Goal: Task Accomplishment & Management: Manage account settings

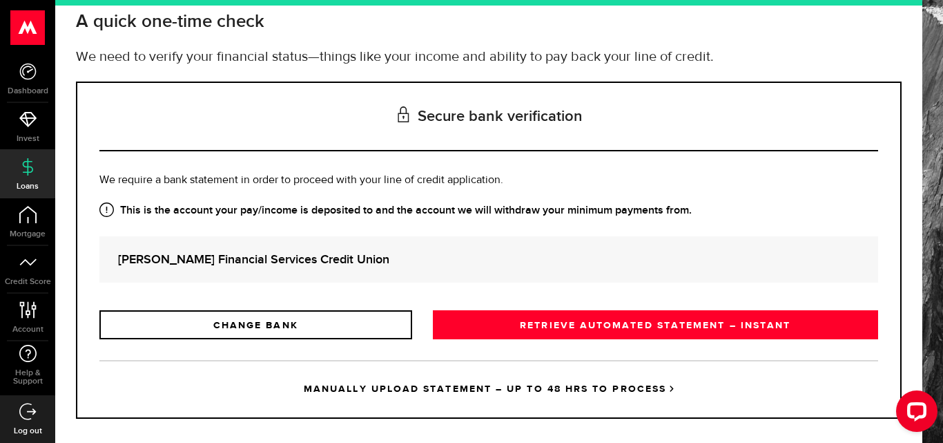
scroll to position [101, 0]
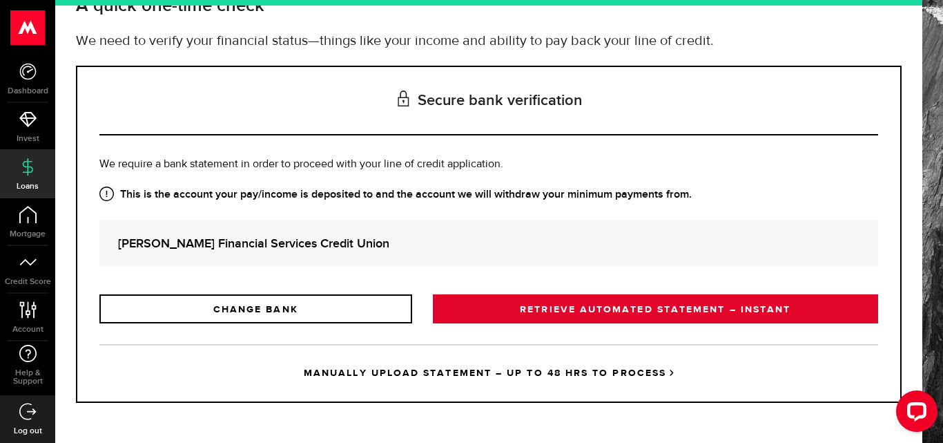
click at [547, 313] on link "RETRIEVE AUTOMATED STATEMENT – INSTANT" at bounding box center [655, 308] width 445 height 29
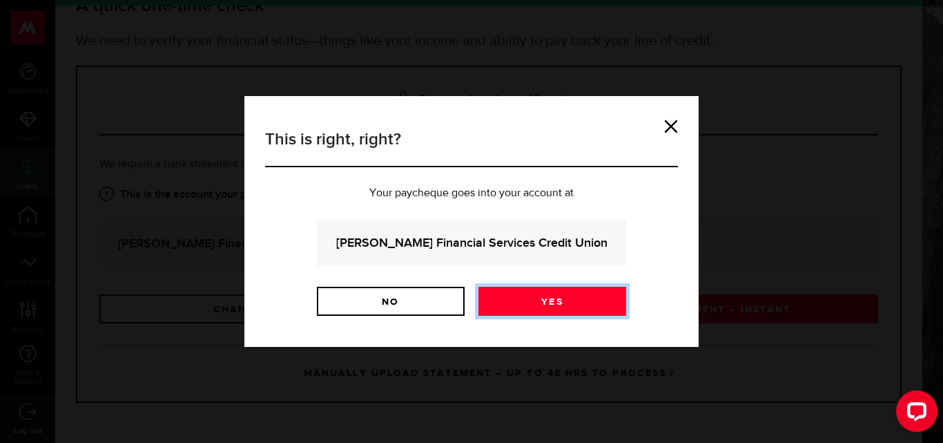
click at [555, 302] on link "Yes" at bounding box center [552, 301] width 148 height 29
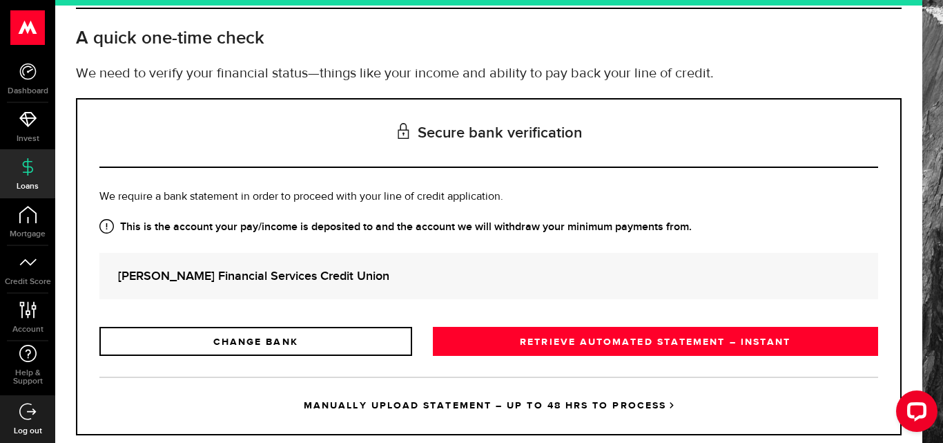
scroll to position [101, 0]
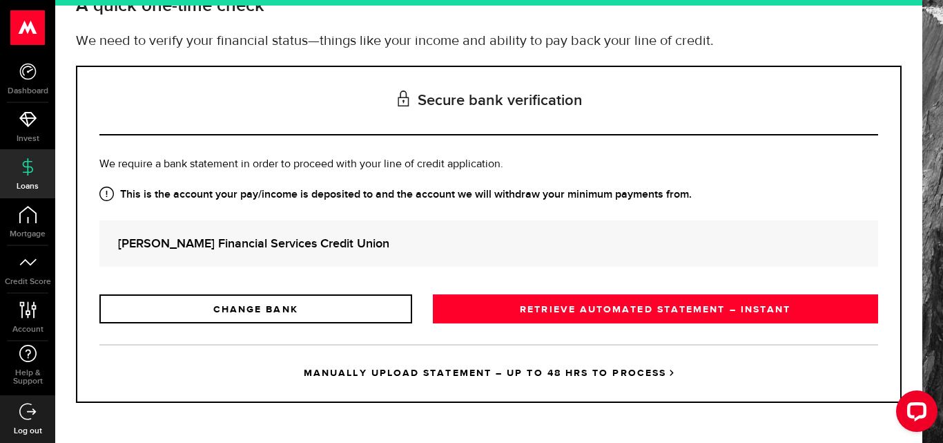
click at [175, 243] on strong "[PERSON_NAME] Financial Services Credit Union" at bounding box center [488, 243] width 741 height 19
click at [912, 411] on icon "Open LiveChat chat widget" at bounding box center [917, 410] width 13 height 9
click at [498, 98] on h3 "Secure bank verification" at bounding box center [488, 101] width 779 height 68
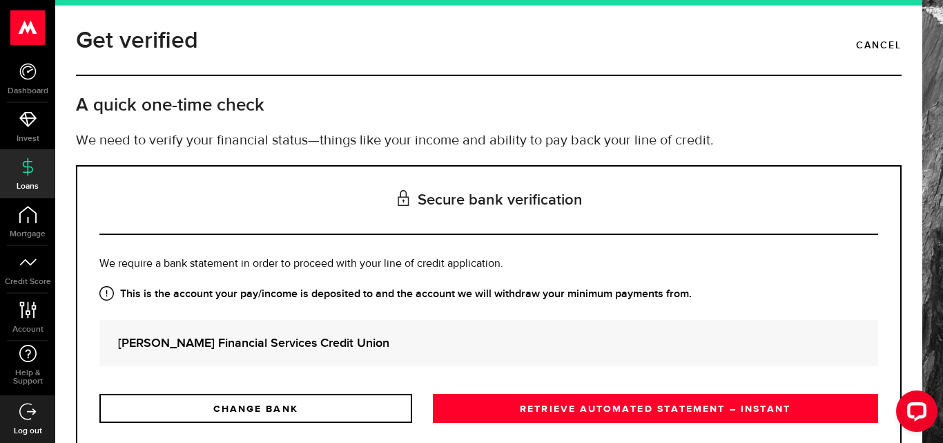
scroll to position [0, 0]
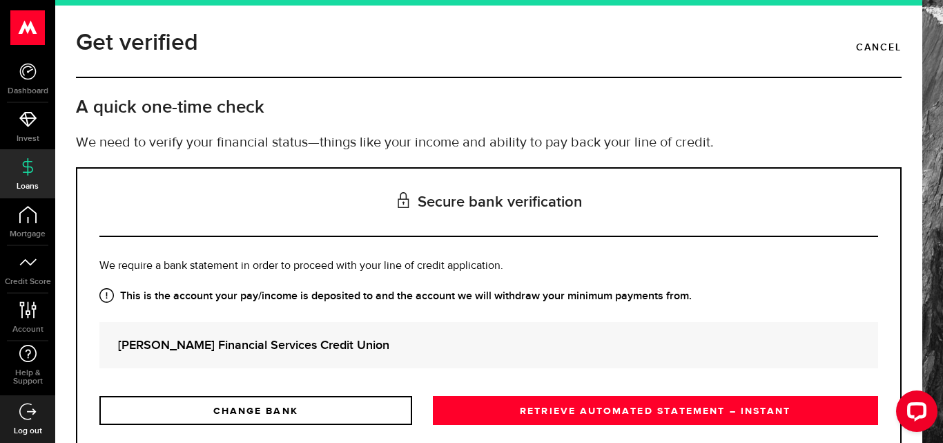
click at [141, 43] on h1 "Get verified" at bounding box center [137, 43] width 122 height 36
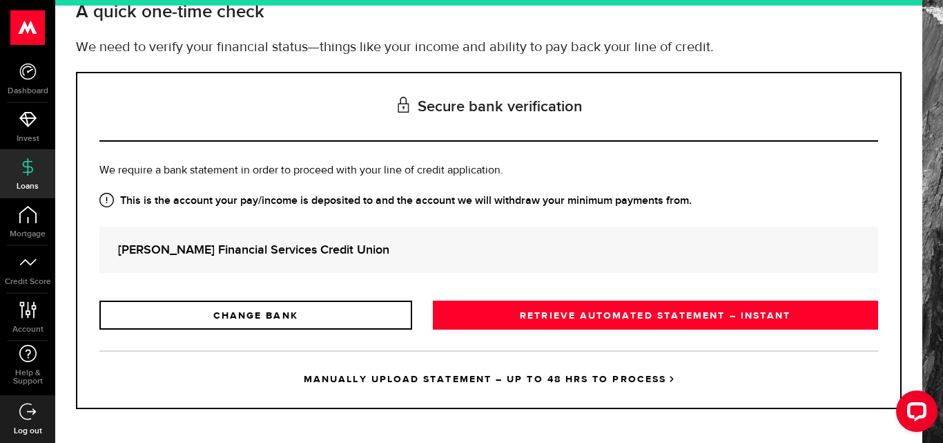
scroll to position [101, 0]
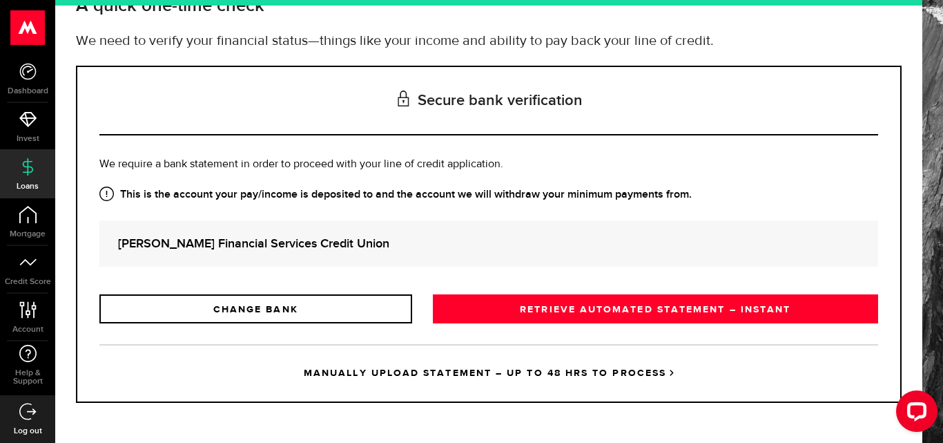
click at [222, 242] on strong "[PERSON_NAME] Financial Services Credit Union" at bounding box center [488, 243] width 741 height 19
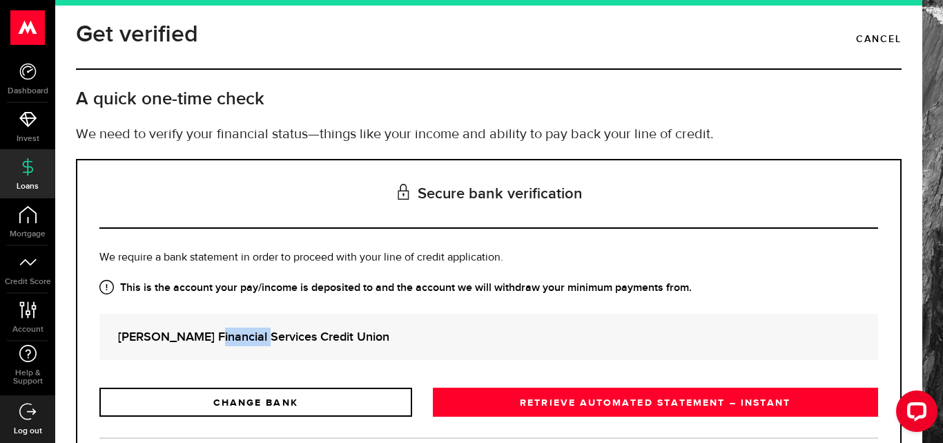
scroll to position [0, 0]
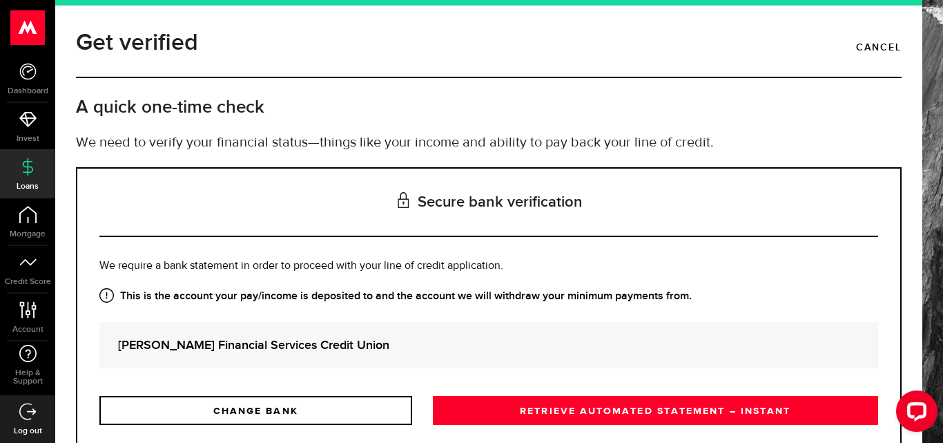
drag, startPoint x: 902, startPoint y: 12, endPoint x: 896, endPoint y: 20, distance: 10.4
click at [898, 17] on div "Get verified Cancel A quick one-time check We need to verify your financial sta…" at bounding box center [488, 221] width 867 height 443
click at [870, 46] on link "Cancel" at bounding box center [879, 47] width 46 height 23
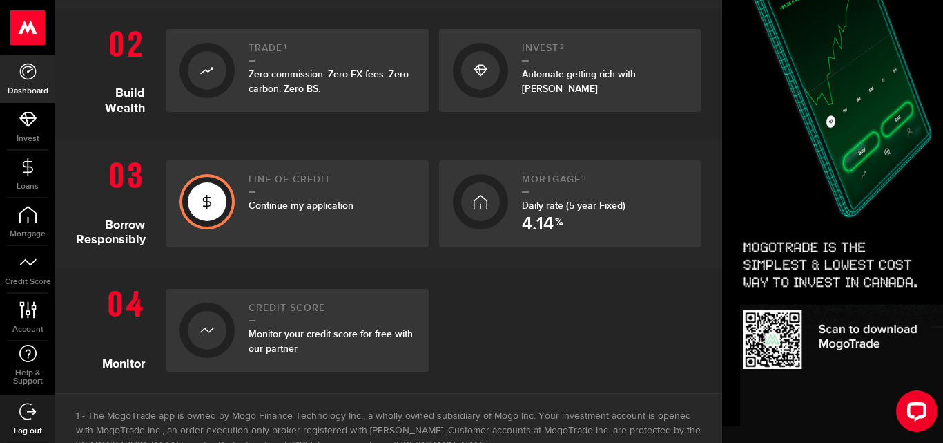
scroll to position [367, 0]
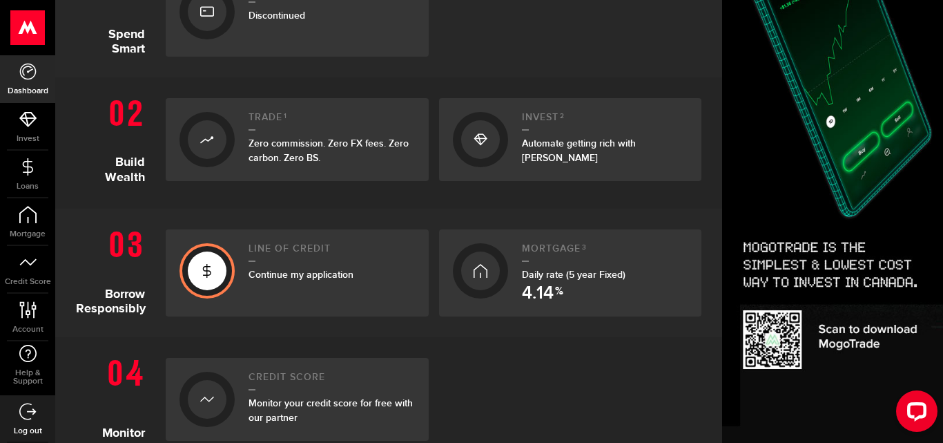
click at [272, 275] on span "Continue my application" at bounding box center [301, 275] width 105 height 12
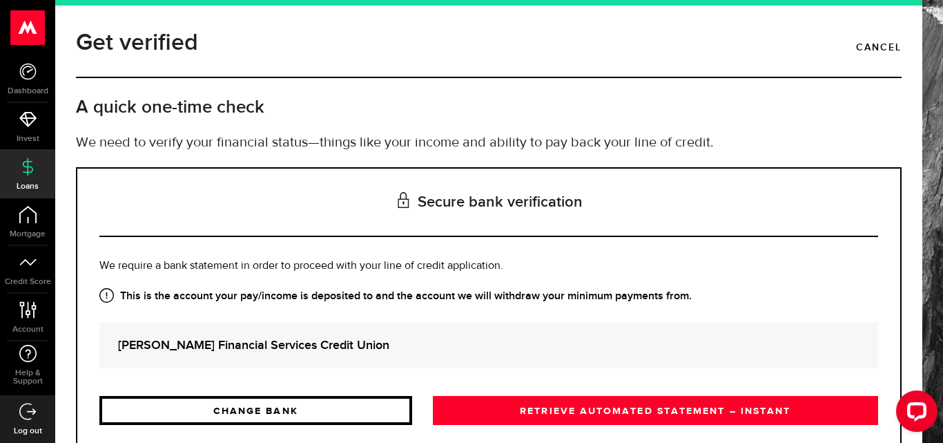
click at [302, 411] on link "CHANGE BANK" at bounding box center [255, 410] width 313 height 29
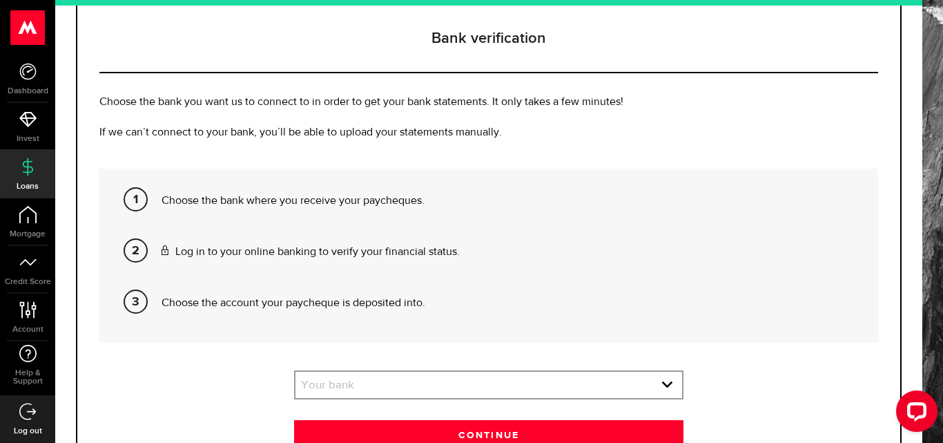
scroll to position [207, 0]
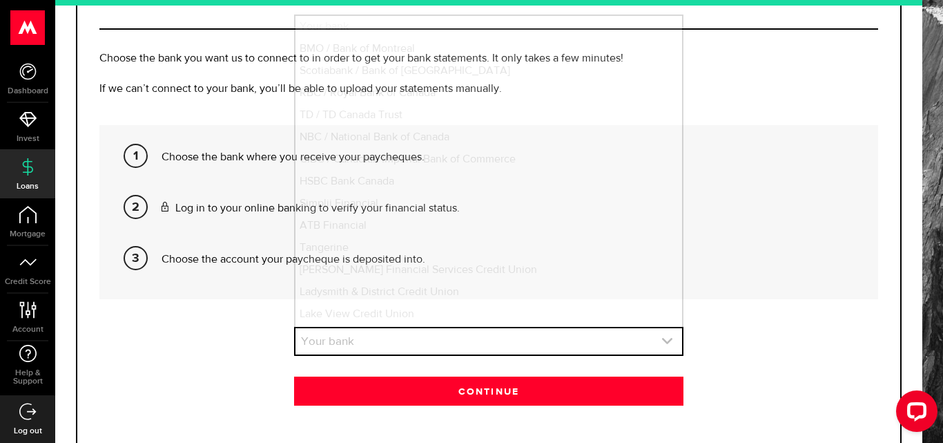
click at [662, 340] on use "expand select" at bounding box center [667, 341] width 10 height 6
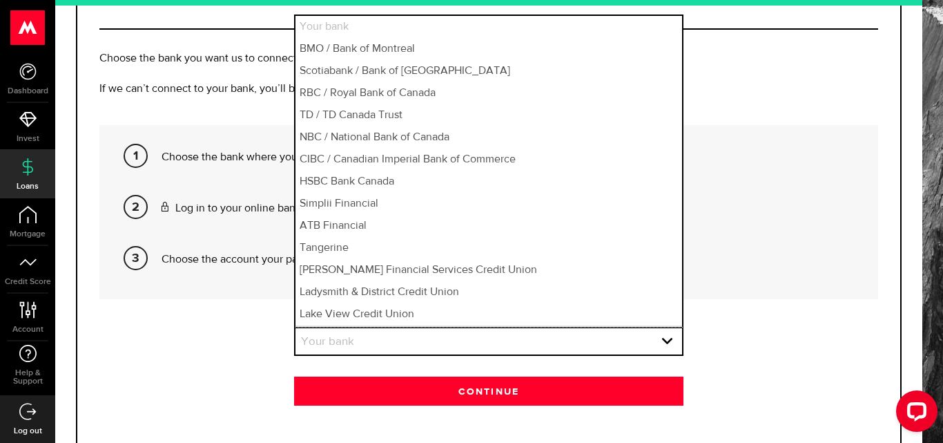
scroll to position [21, 0]
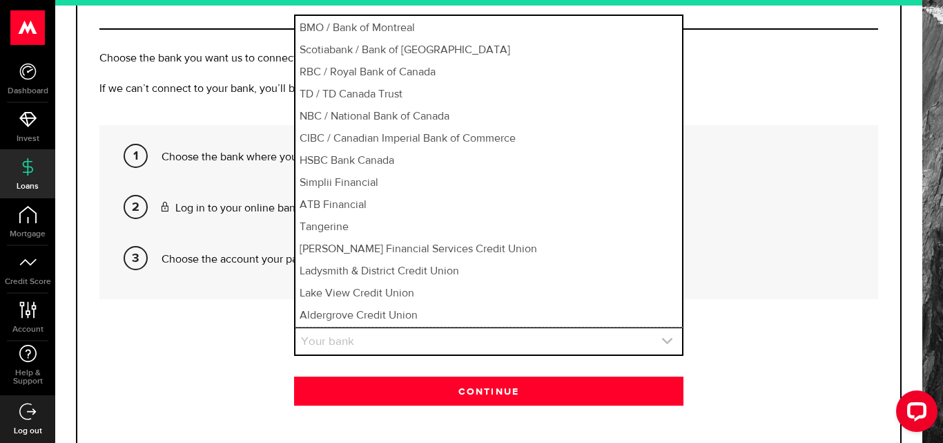
click at [352, 338] on link "expand select" at bounding box center [488, 341] width 387 height 26
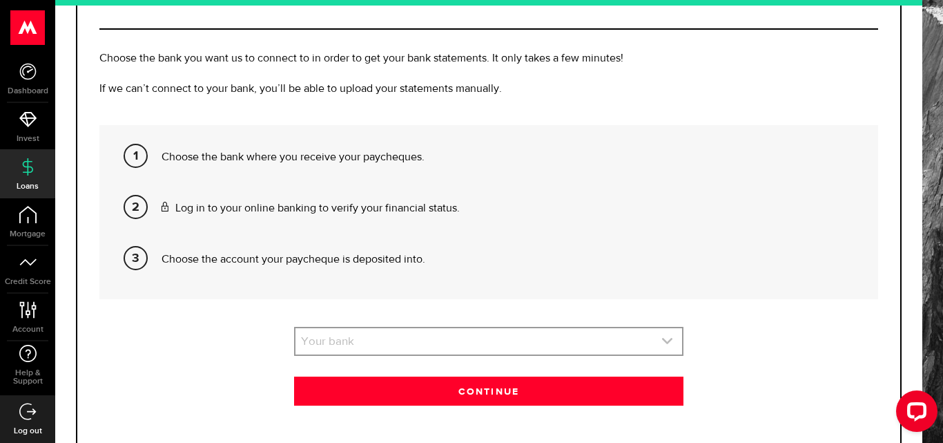
click at [662, 341] on use "expand select" at bounding box center [667, 341] width 10 height 6
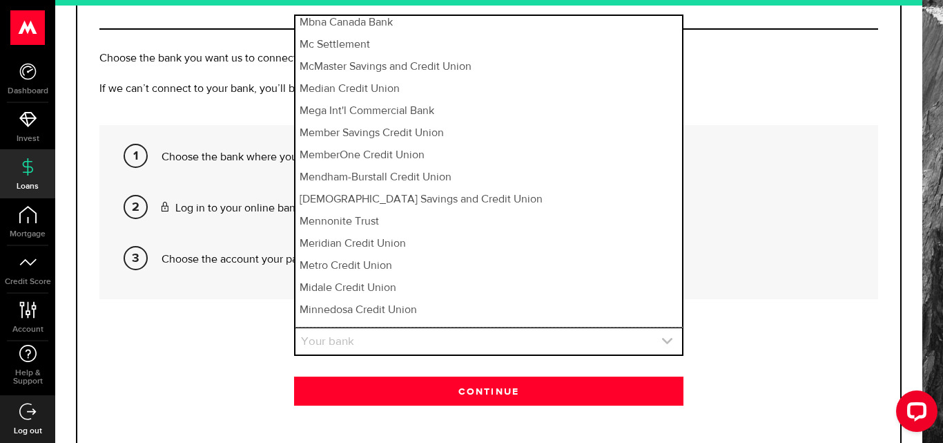
scroll to position [7532, 0]
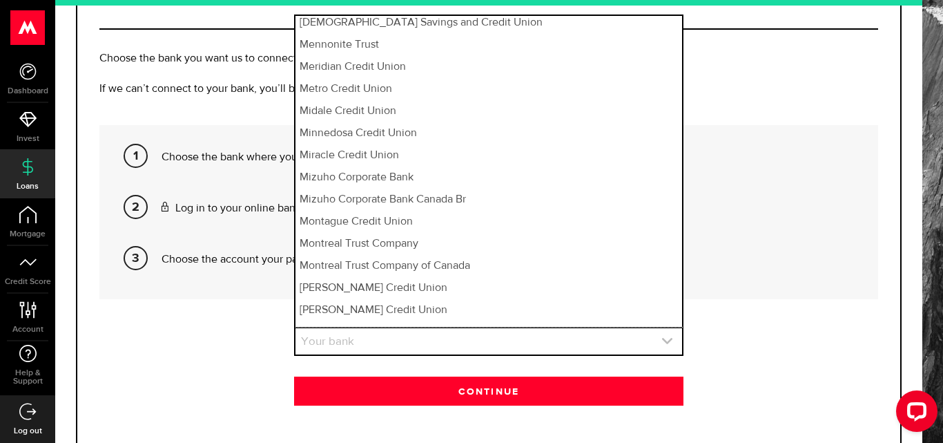
click at [383, 339] on link "expand select" at bounding box center [488, 341] width 387 height 26
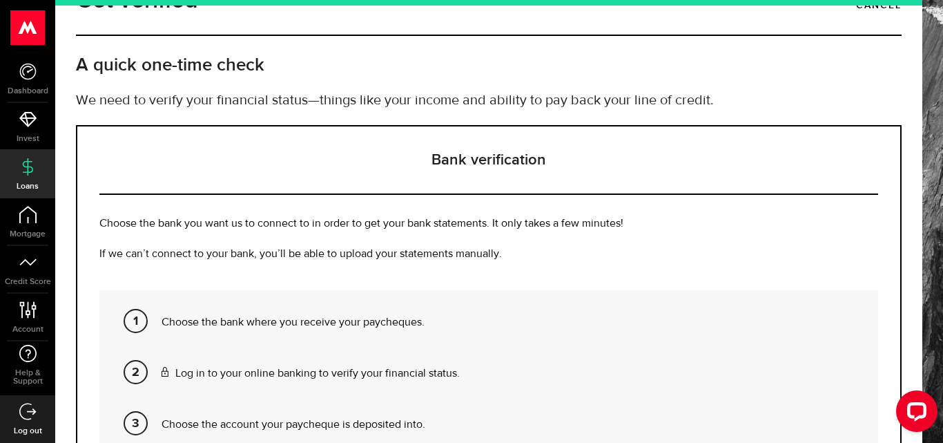
scroll to position [0, 0]
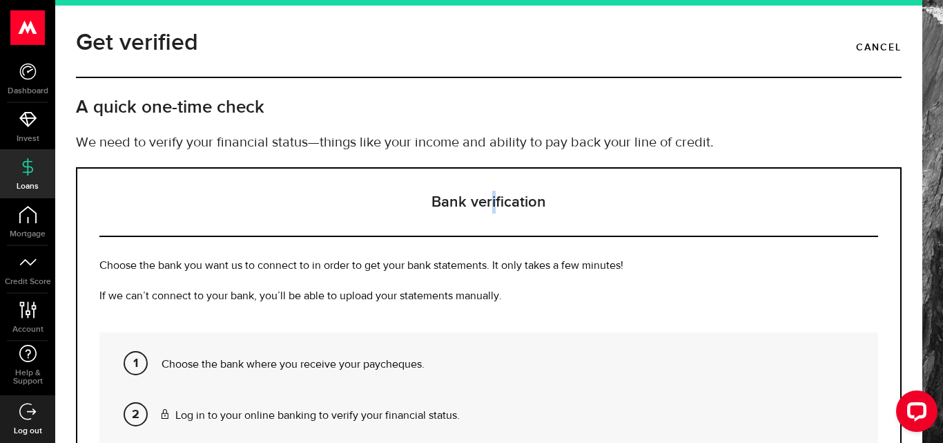
click at [488, 197] on h3 "Bank verification" at bounding box center [488, 202] width 779 height 68
click at [139, 362] on span at bounding box center [136, 363] width 24 height 24
click at [184, 369] on p "Choose the bank where you receive your paycheques." at bounding box center [515, 364] width 706 height 17
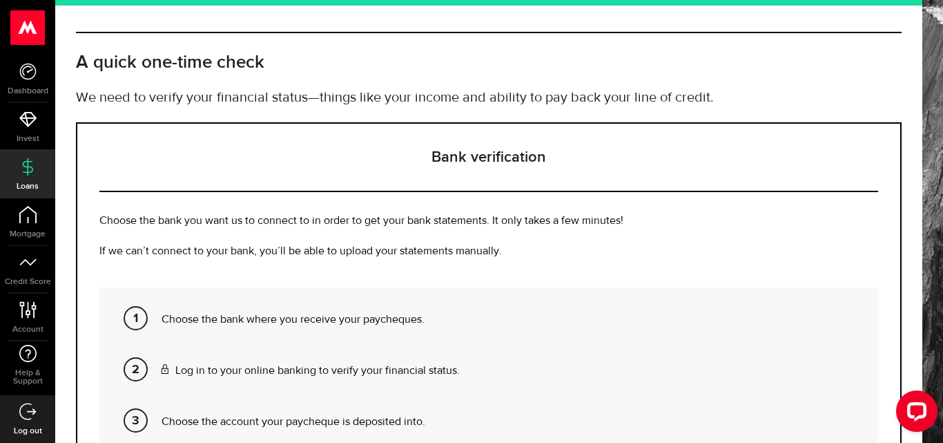
scroll to position [138, 0]
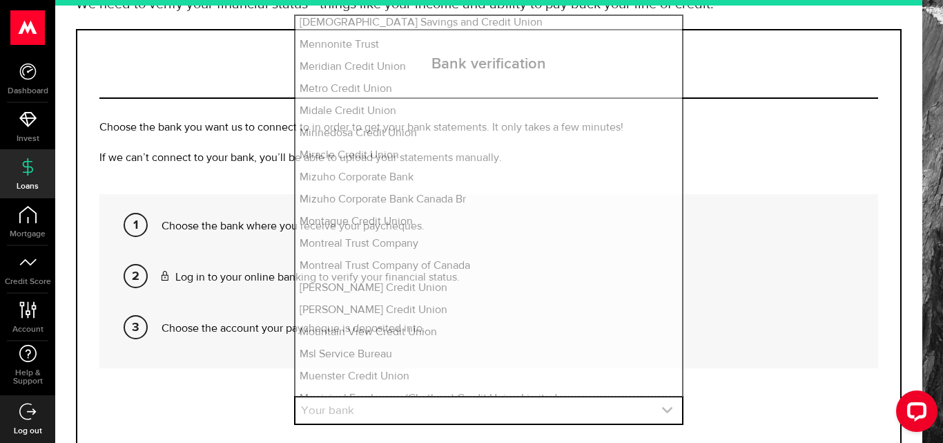
click at [662, 411] on use "expand select" at bounding box center [667, 410] width 10 height 6
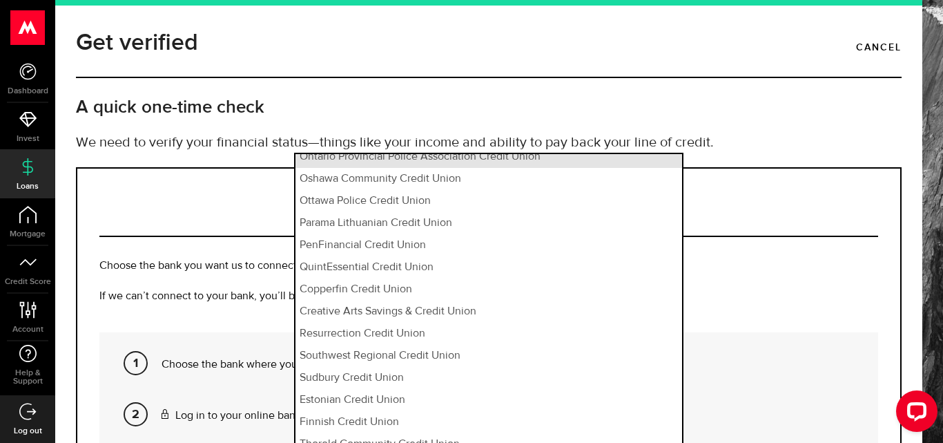
scroll to position [1303, 0]
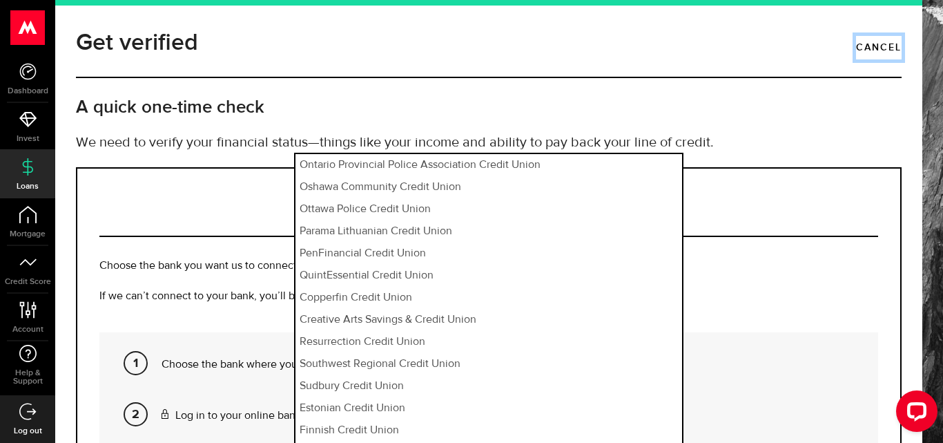
click at [860, 47] on link "Cancel" at bounding box center [879, 47] width 46 height 23
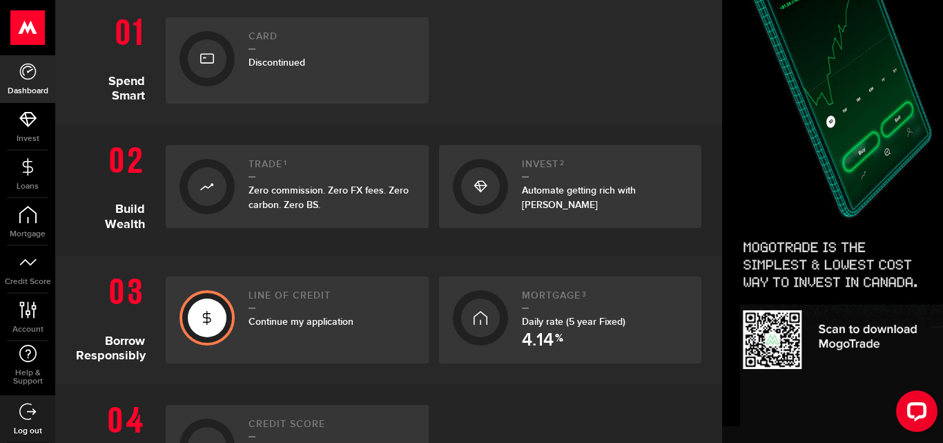
scroll to position [345, 0]
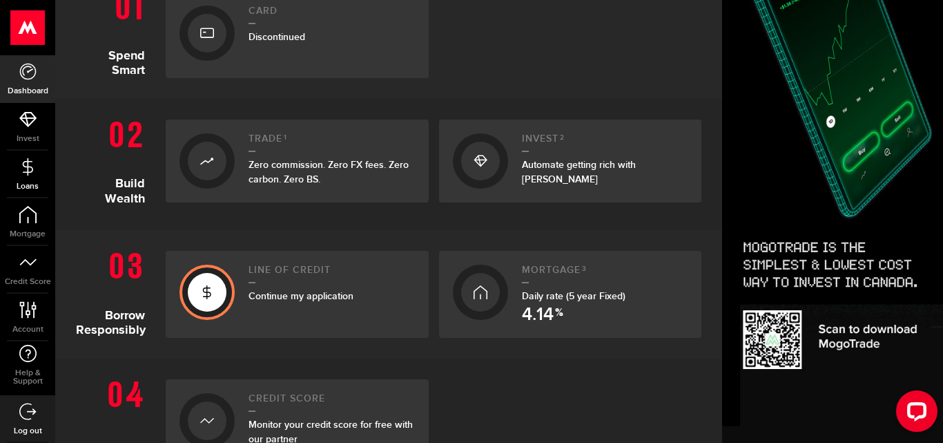
click at [30, 164] on icon at bounding box center [27, 166] width 17 height 17
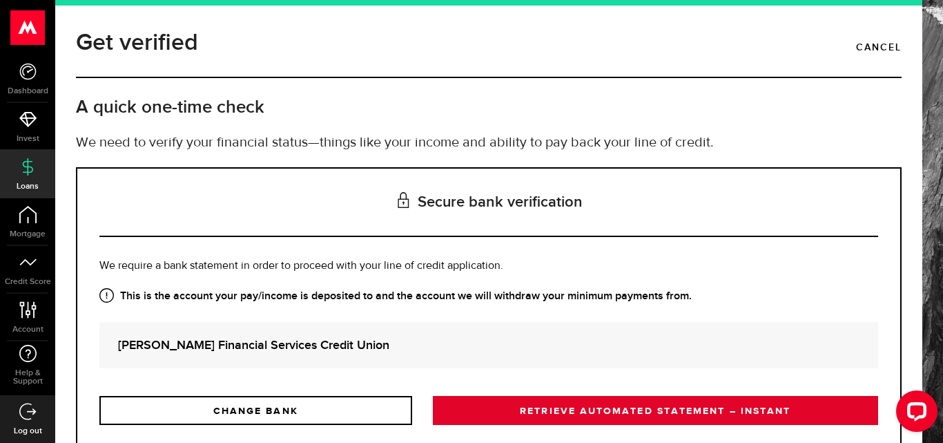
click at [472, 413] on link "RETRIEVE AUTOMATED STATEMENT – INSTANT" at bounding box center [655, 410] width 445 height 29
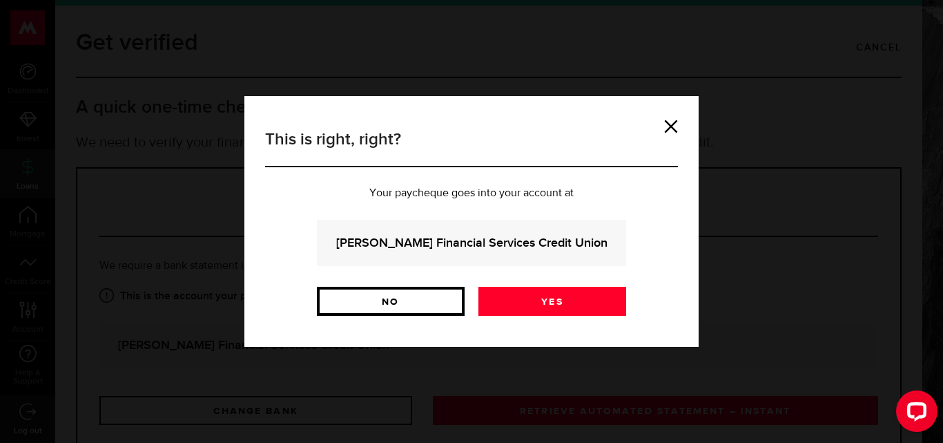
click at [391, 300] on link "No" at bounding box center [391, 301] width 148 height 29
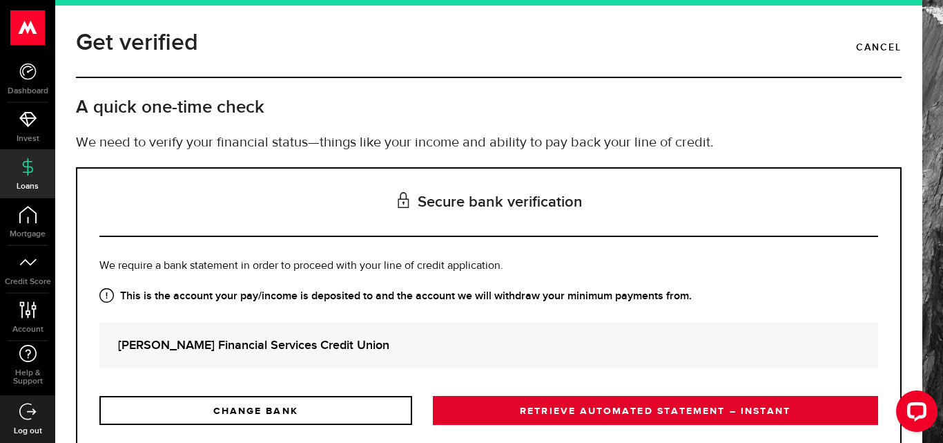
click at [585, 411] on link "RETRIEVE AUTOMATED STATEMENT – INSTANT" at bounding box center [655, 410] width 445 height 29
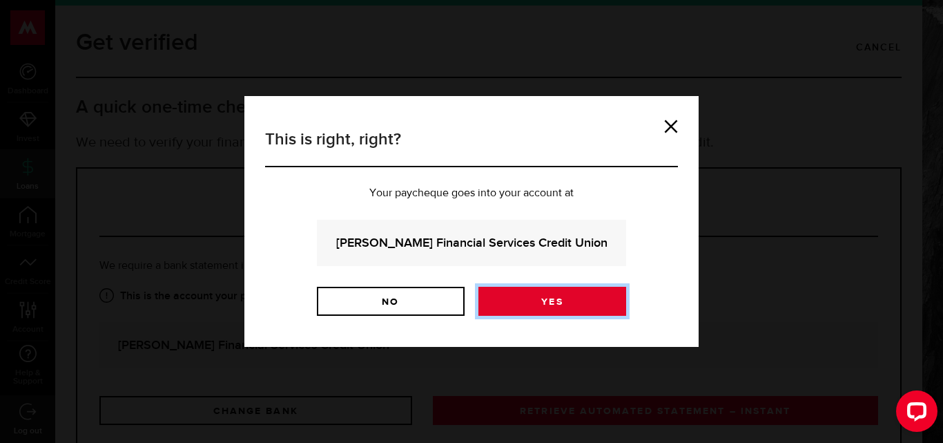
click at [547, 306] on link "Yes" at bounding box center [552, 301] width 148 height 29
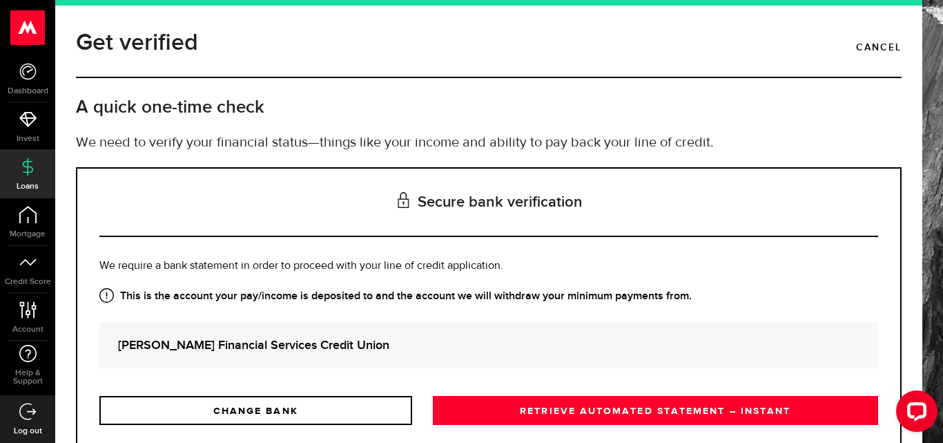
click at [105, 295] on icon at bounding box center [106, 295] width 14 height 14
click at [233, 350] on strong "[PERSON_NAME] Financial Services Credit Union" at bounding box center [488, 345] width 741 height 19
click at [244, 347] on strong "[PERSON_NAME] Financial Services Credit Union" at bounding box center [488, 345] width 741 height 19
click at [245, 347] on strong "[PERSON_NAME] Financial Services Credit Union" at bounding box center [488, 345] width 741 height 19
click at [246, 347] on strong "[PERSON_NAME] Financial Services Credit Union" at bounding box center [488, 345] width 741 height 19
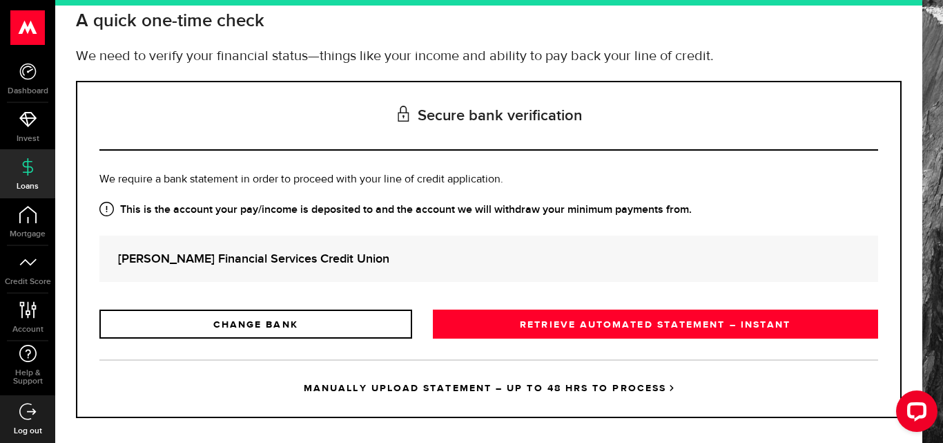
scroll to position [101, 0]
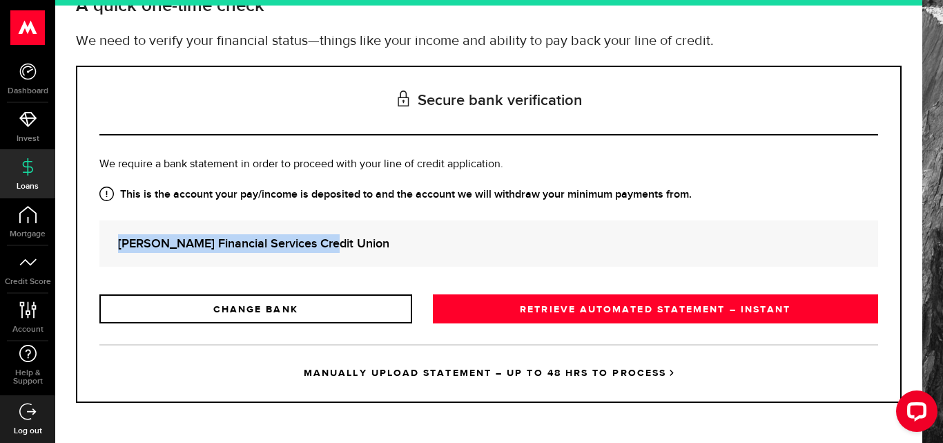
drag, startPoint x: 119, startPoint y: 243, endPoint x: 335, endPoint y: 248, distance: 216.2
click at [335, 248] on strong "[PERSON_NAME] Financial Services Credit Union" at bounding box center [488, 243] width 741 height 19
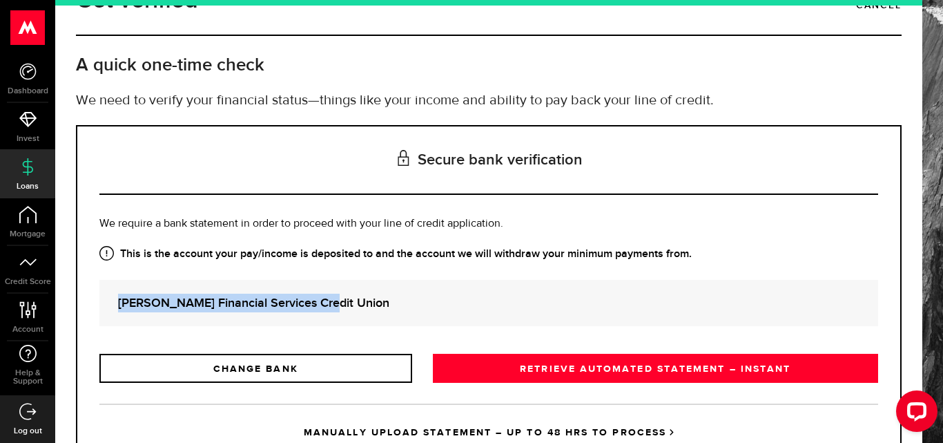
scroll to position [0, 0]
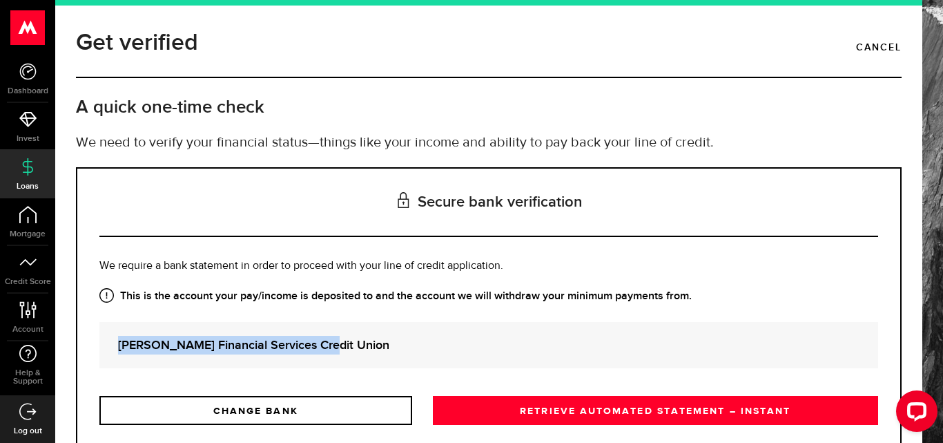
click at [34, 31] on use at bounding box center [28, 27] width 34 height 35
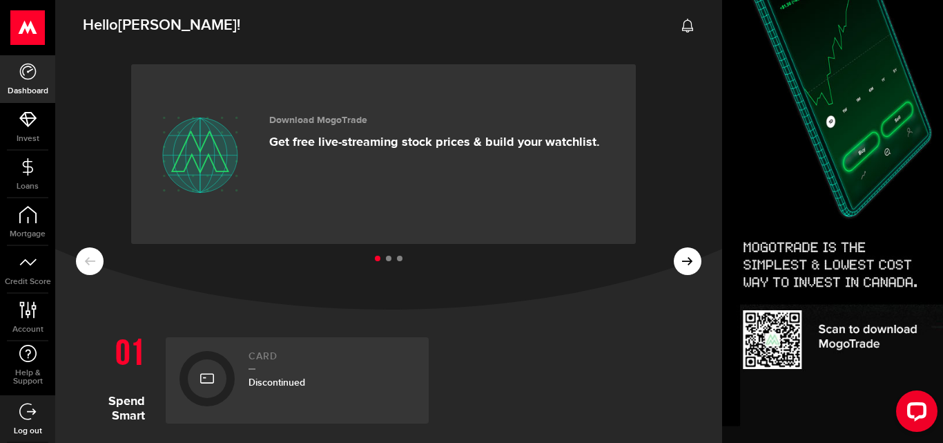
click at [675, 262] on ul at bounding box center [389, 259] width 626 height 18
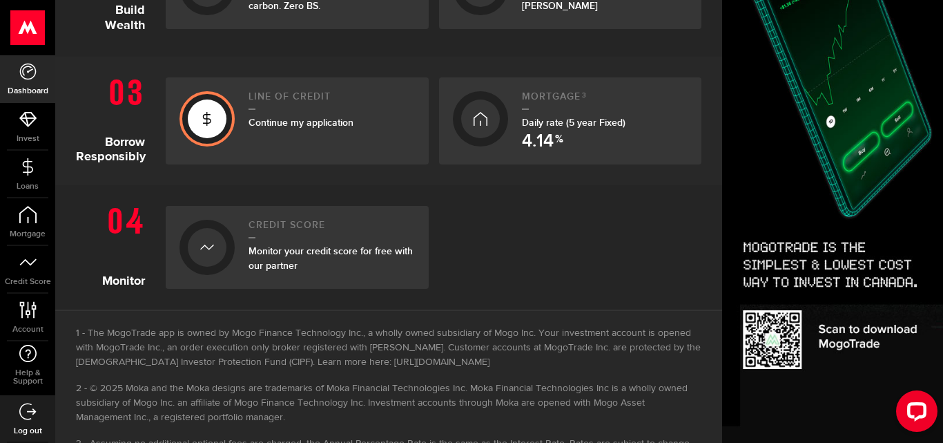
scroll to position [516, 0]
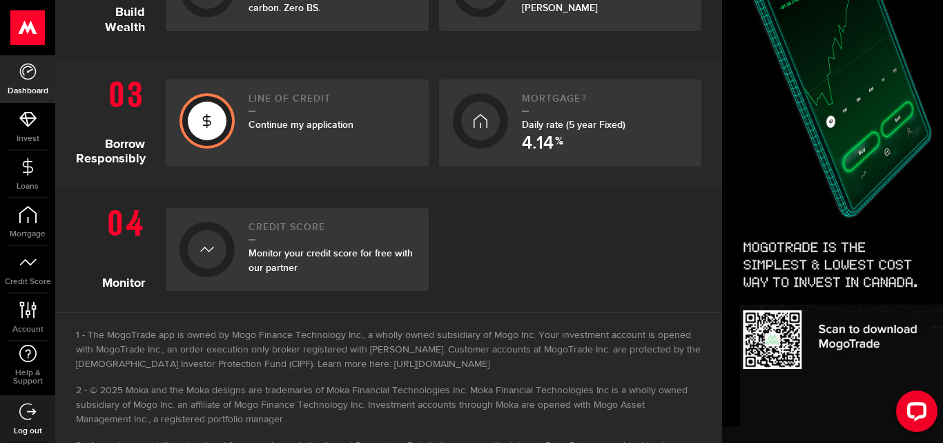
click at [213, 251] on icon at bounding box center [207, 249] width 14 height 22
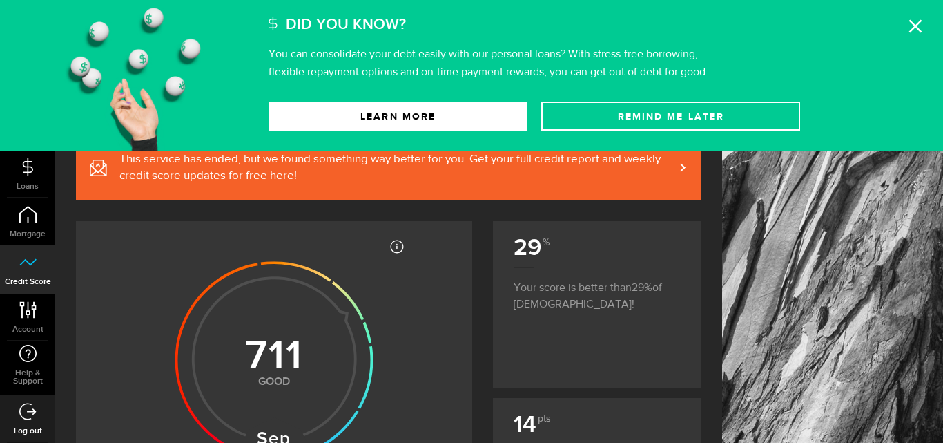
click at [677, 167] on span at bounding box center [674, 167] width 6 height 14
click at [98, 167] on icon at bounding box center [98, 168] width 17 height 22
drag, startPoint x: 394, startPoint y: 247, endPoint x: 391, endPoint y: 217, distance: 30.5
click at [917, 28] on use at bounding box center [915, 26] width 13 height 13
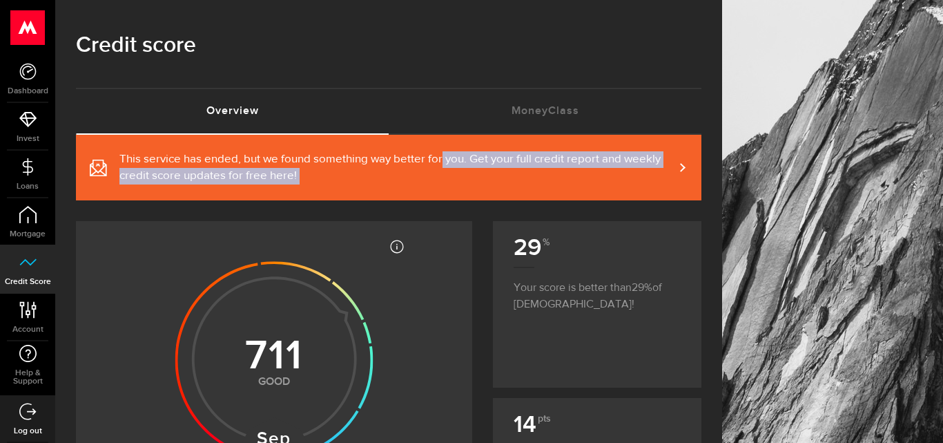
drag, startPoint x: 425, startPoint y: 371, endPoint x: 442, endPoint y: 169, distance: 202.3
click at [240, 110] on link "Overview (requires attention)" at bounding box center [232, 111] width 313 height 44
click at [545, 112] on link "MoneyClass (requires attention)" at bounding box center [545, 111] width 313 height 44
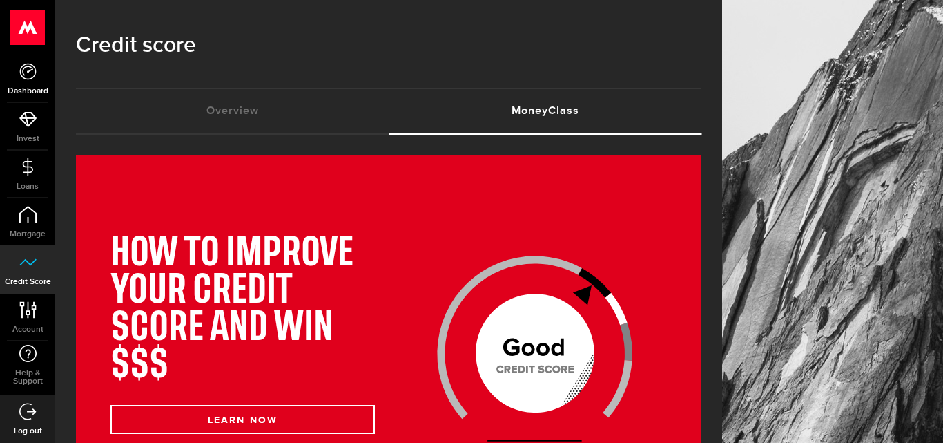
click at [30, 73] on icon at bounding box center [27, 71] width 17 height 17
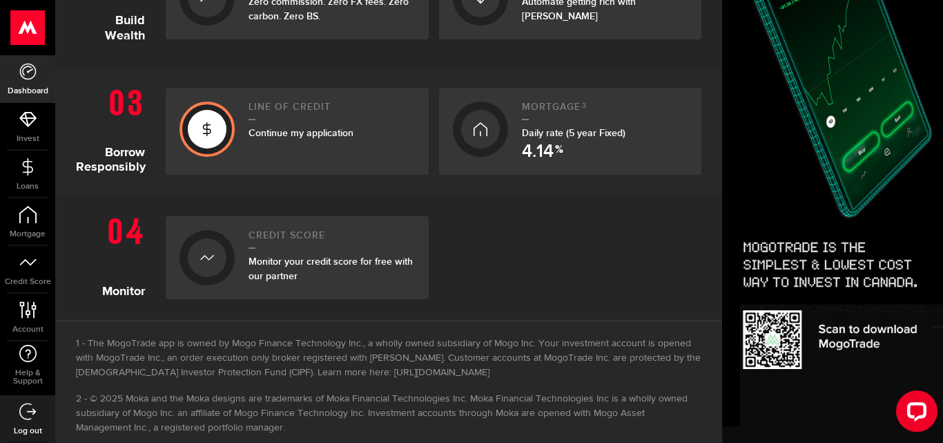
scroll to position [483, 0]
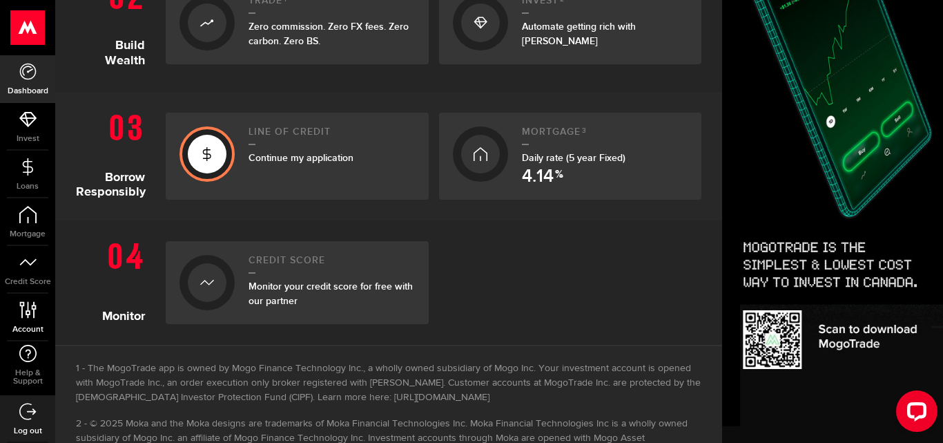
click at [34, 311] on use at bounding box center [27, 309] width 17 height 17
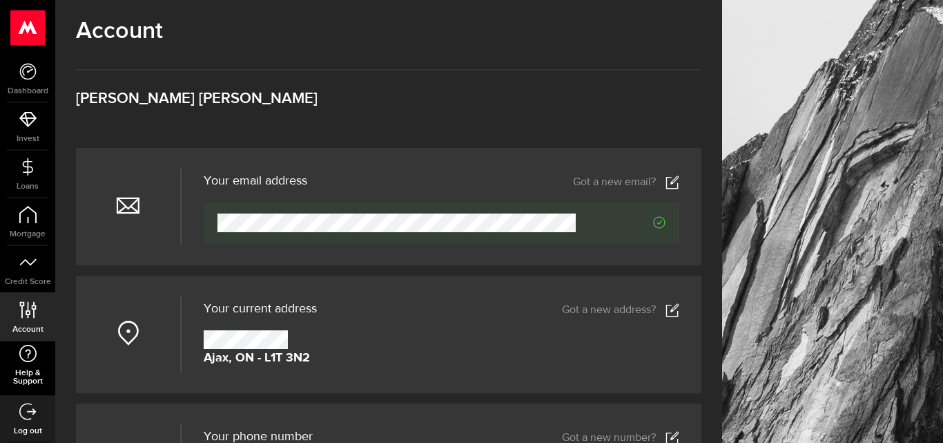
click at [30, 357] on icon at bounding box center [28, 353] width 19 height 17
click at [26, 412] on icon at bounding box center [27, 411] width 17 height 17
